Goal: Task Accomplishment & Management: Manage account settings

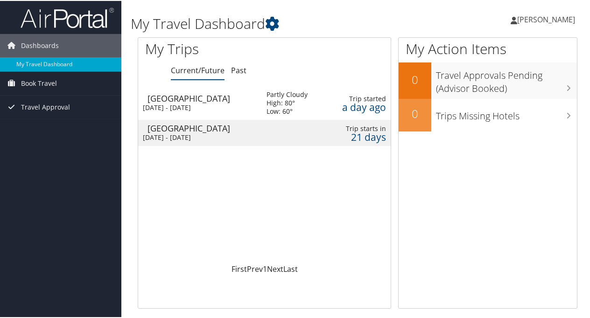
click at [205, 104] on div "[DATE] - [DATE]" at bounding box center [198, 107] width 110 height 8
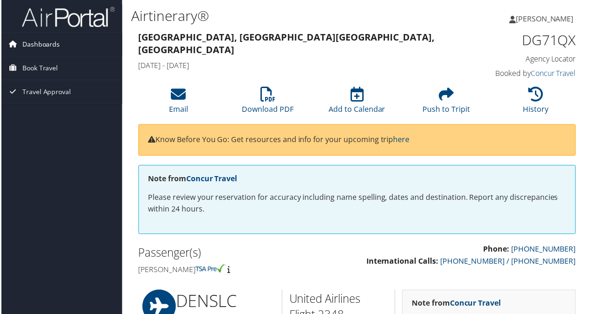
click at [33, 46] on span "Dashboards" at bounding box center [40, 44] width 38 height 23
click at [40, 80] on span "Book Travel" at bounding box center [39, 82] width 36 height 23
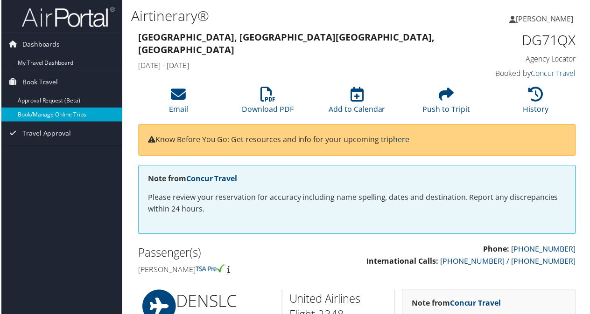
click at [51, 112] on link "Book/Manage Online Trips" at bounding box center [60, 115] width 121 height 14
